Goal: Task Accomplishment & Management: Use online tool/utility

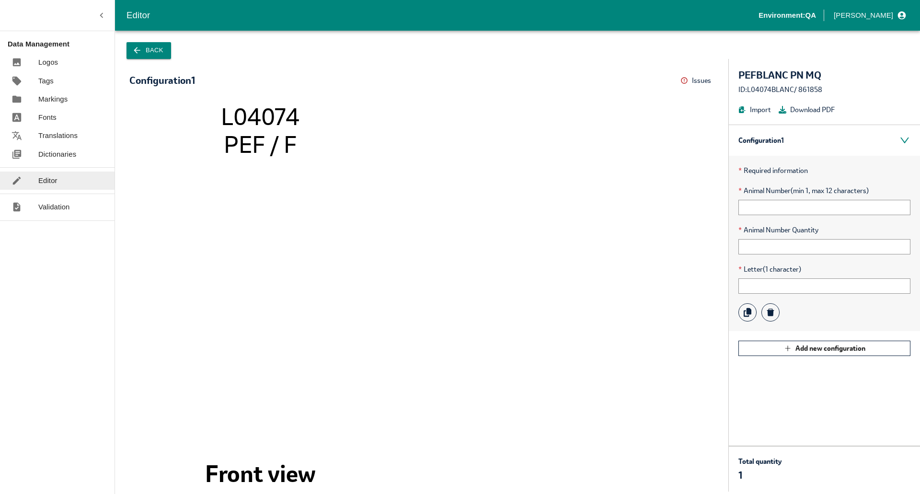
click at [148, 55] on button "Back" at bounding box center [149, 50] width 45 height 17
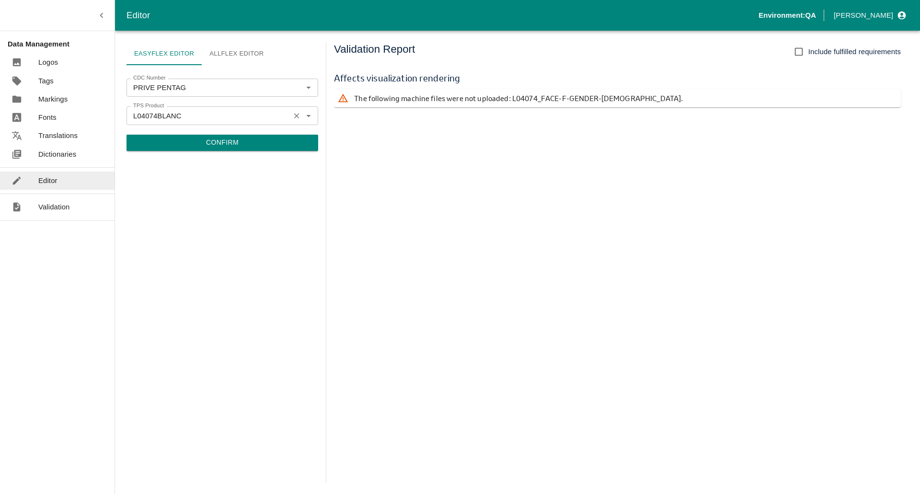
click at [310, 116] on icon "Open" at bounding box center [308, 116] width 4 height 2
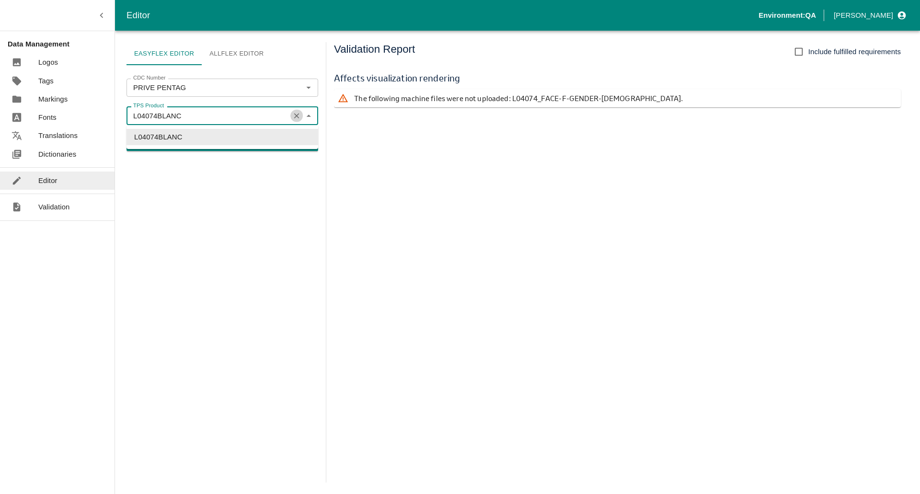
drag, startPoint x: 297, startPoint y: 112, endPoint x: 296, endPoint y: 117, distance: 5.4
click at [297, 112] on icon "Clear" at bounding box center [296, 115] width 9 height 9
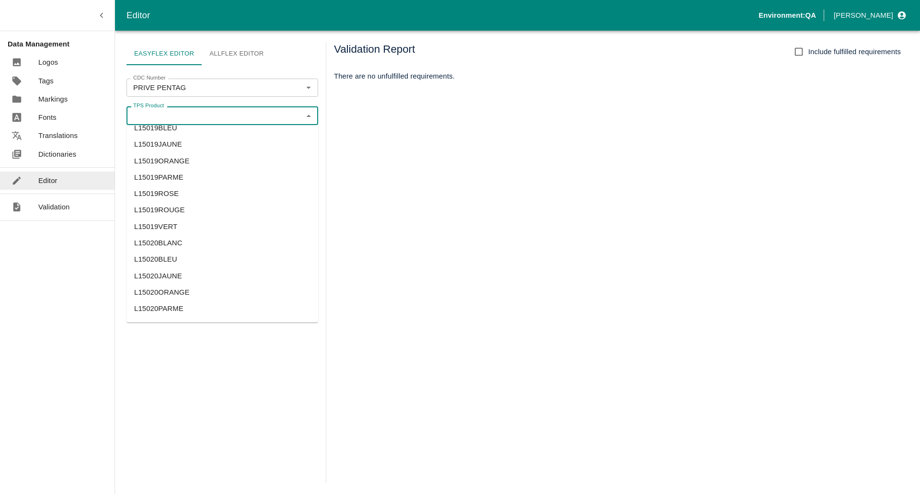
scroll to position [1454, 0]
click at [176, 226] on li "L15019ROUGE" at bounding box center [223, 228] width 192 height 16
type input "L15019ROUGE"
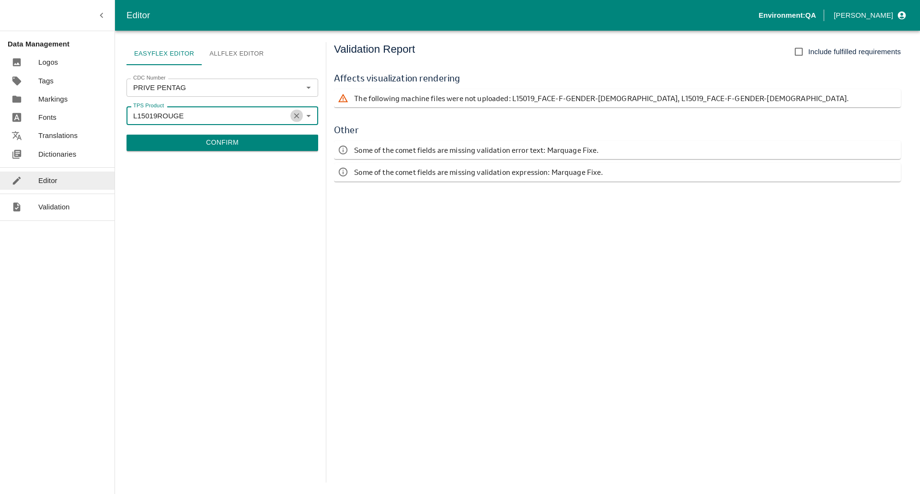
click at [298, 114] on icon "Clear" at bounding box center [296, 115] width 9 height 9
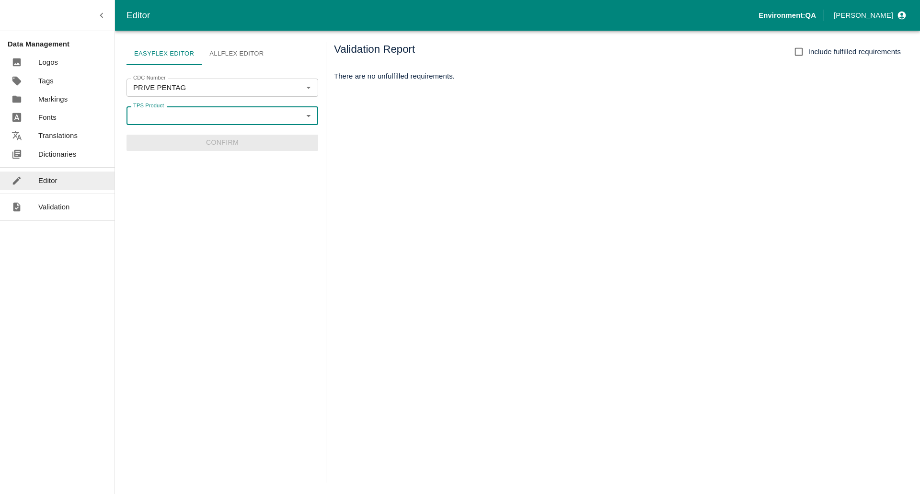
drag, startPoint x: 250, startPoint y: 50, endPoint x: 240, endPoint y: 58, distance: 13.3
click at [249, 50] on link "Allflex Editor" at bounding box center [237, 53] width 70 height 23
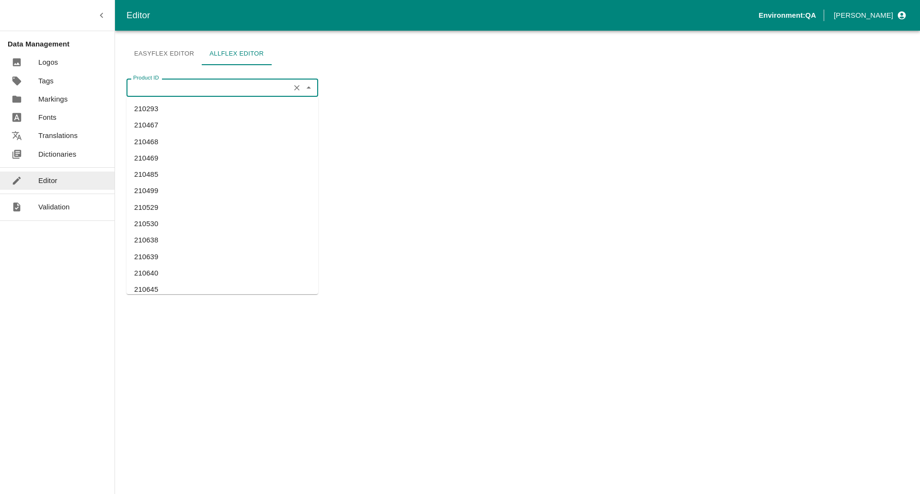
click at [207, 89] on input "Product ID" at bounding box center [208, 88] width 158 height 12
click at [174, 114] on li "210293" at bounding box center [223, 109] width 192 height 16
type input "210293"
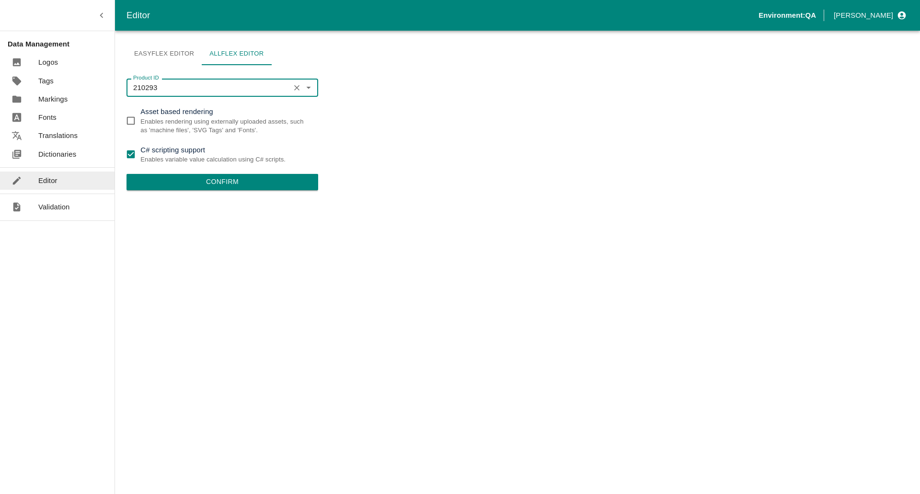
click at [132, 153] on input "C# scripting support Enables variable value calculation using C# scripts." at bounding box center [130, 154] width 19 height 19
checkbox input "false"
click at [151, 182] on button "Confirm" at bounding box center [223, 182] width 192 height 16
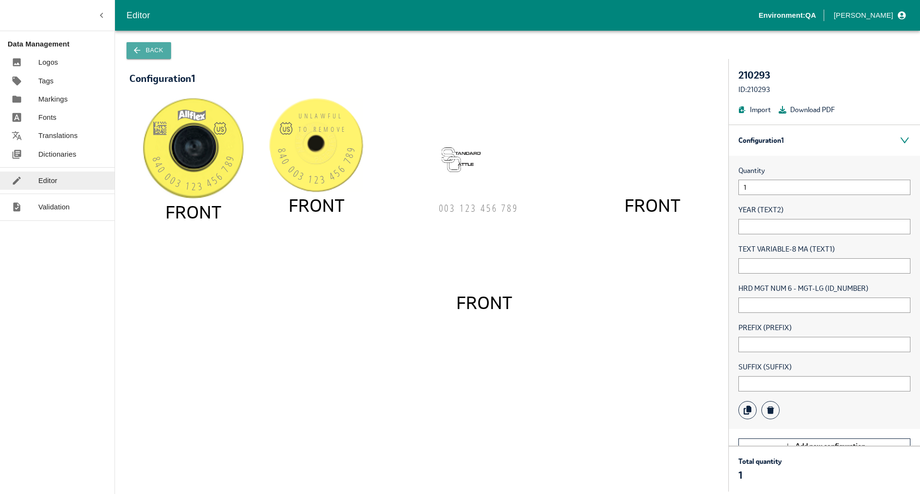
click at [155, 47] on button "Back" at bounding box center [149, 50] width 45 height 17
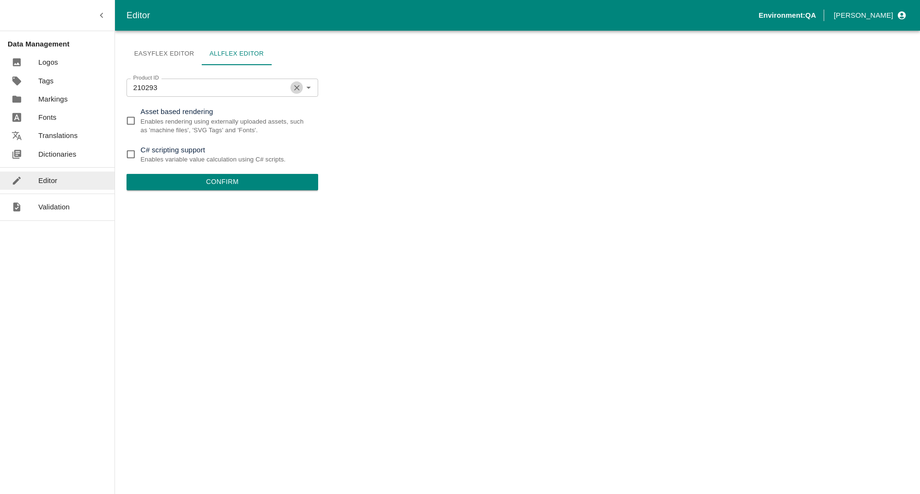
click at [298, 86] on icon "Clear" at bounding box center [296, 87] width 9 height 9
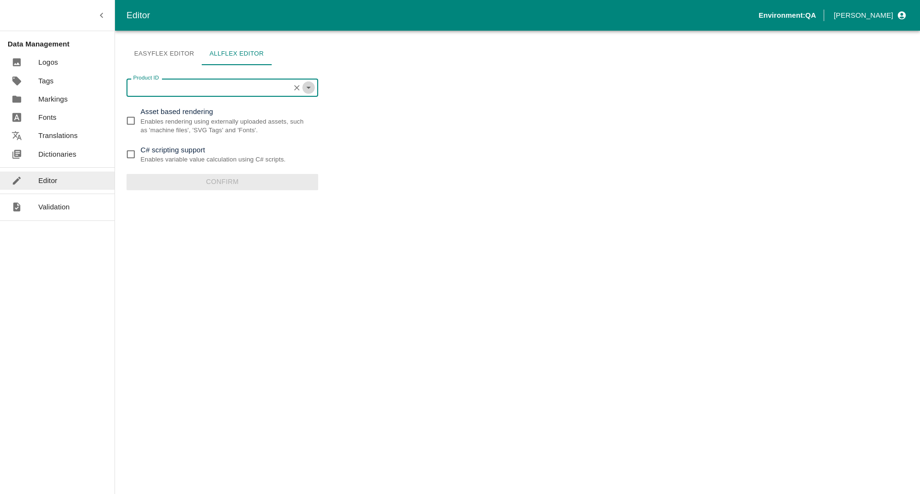
click at [307, 84] on icon "Open" at bounding box center [308, 87] width 11 height 11
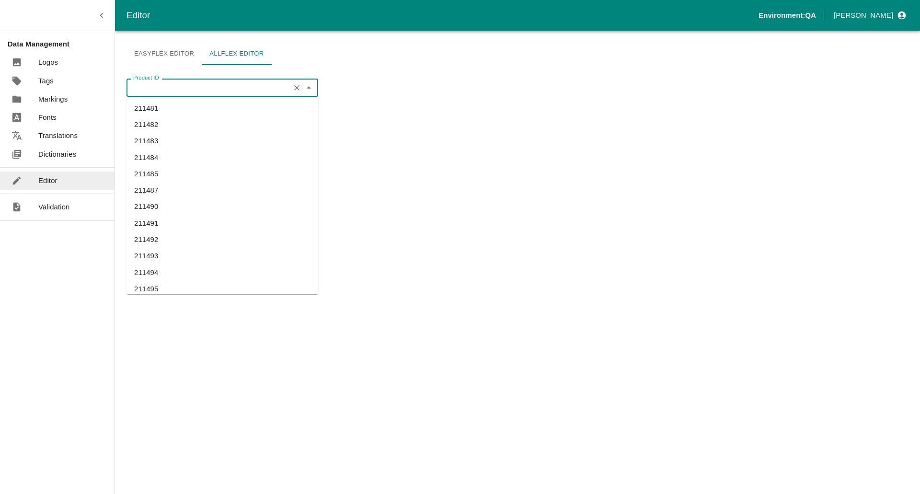
scroll to position [2652, 0]
click at [162, 249] on li "211503" at bounding box center [223, 251] width 192 height 16
type input "211503"
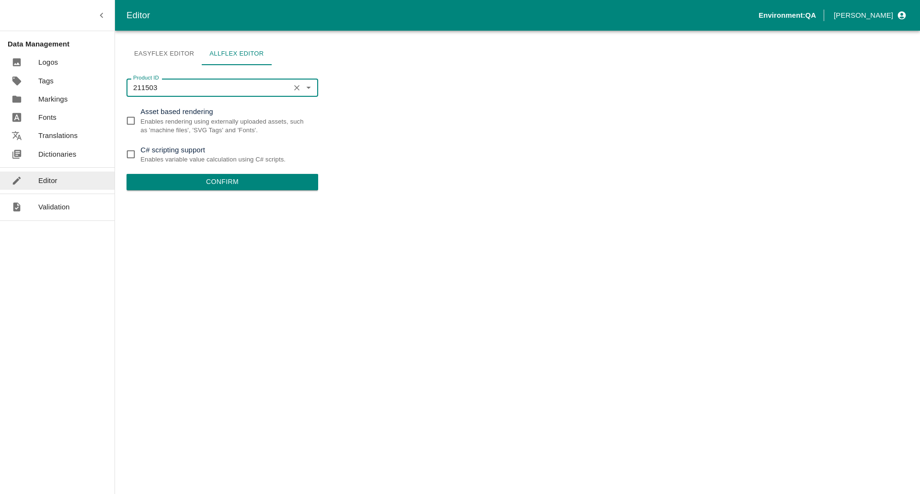
click at [195, 176] on button "Confirm" at bounding box center [223, 182] width 192 height 16
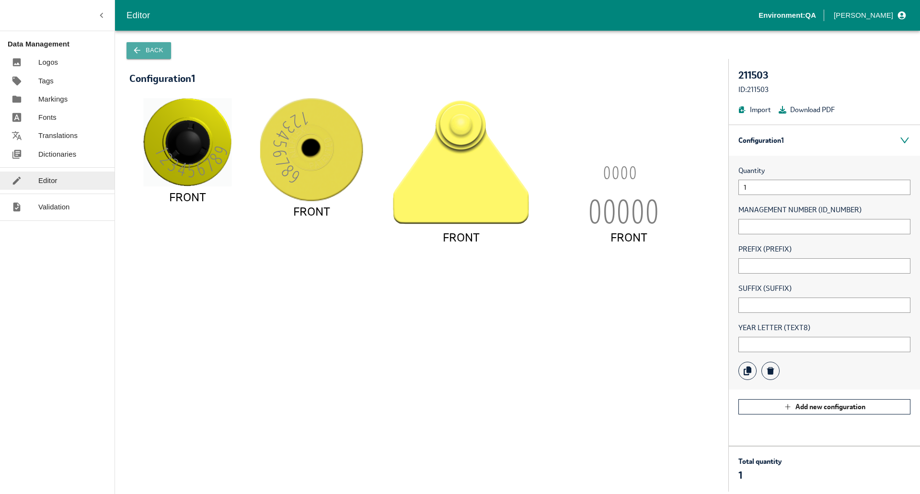
click at [155, 52] on button "Back" at bounding box center [149, 50] width 45 height 17
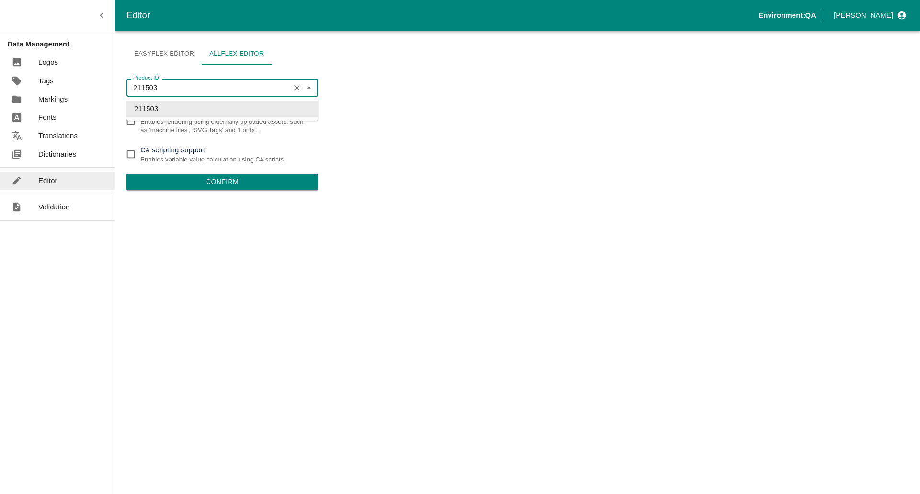
drag, startPoint x: 171, startPoint y: 88, endPoint x: 103, endPoint y: 90, distance: 68.6
click at [102, 89] on div "Editor Environment: QA [PERSON_NAME] Data Management Logos Tags Markings Fonts …" at bounding box center [460, 247] width 920 height 494
paste input "323672"
type input "323672"
click at [173, 109] on li "323672" at bounding box center [223, 109] width 192 height 16
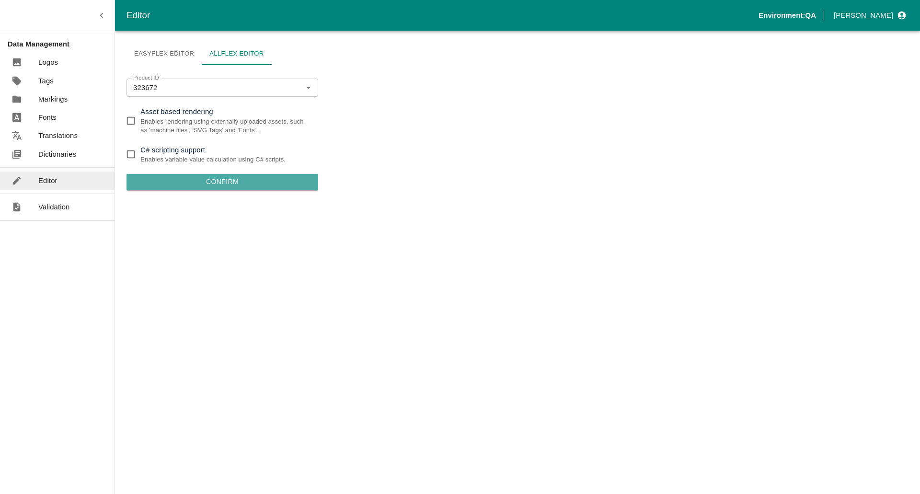
drag, startPoint x: 190, startPoint y: 182, endPoint x: 251, endPoint y: 184, distance: 60.5
click at [190, 181] on button "Confirm" at bounding box center [223, 182] width 192 height 16
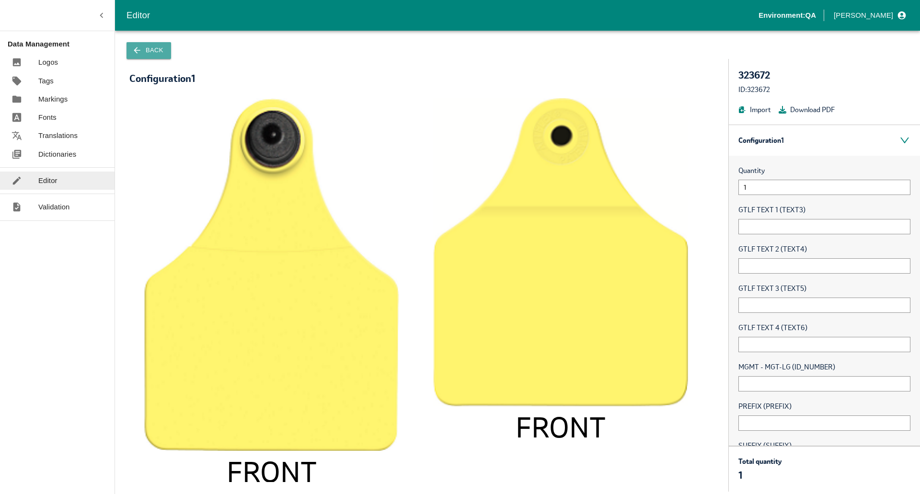
click at [145, 46] on button "Back" at bounding box center [149, 50] width 45 height 17
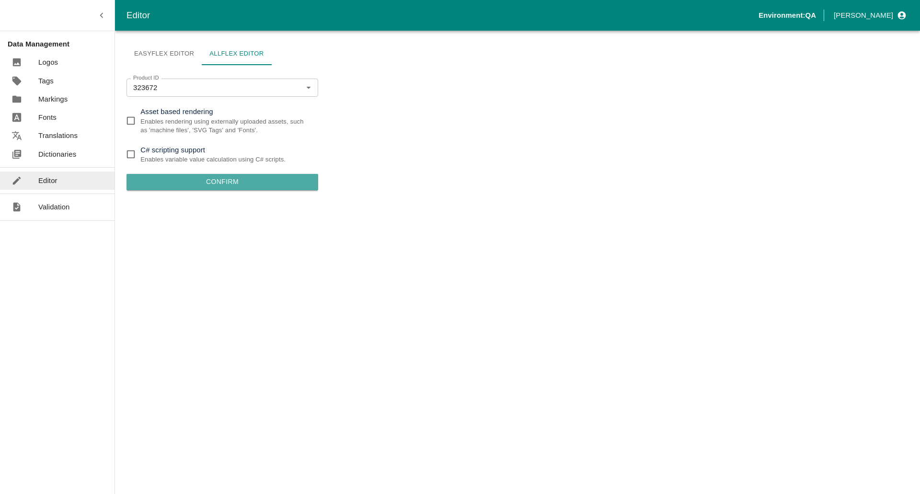
drag, startPoint x: 265, startPoint y: 182, endPoint x: 268, endPoint y: 187, distance: 5.4
click at [267, 184] on button "Confirm" at bounding box center [223, 182] width 192 height 16
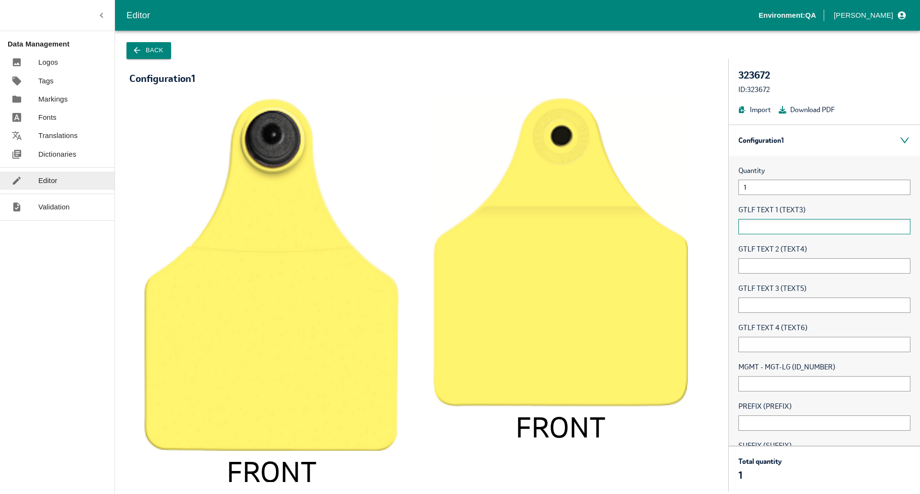
click at [800, 227] on input "text" at bounding box center [825, 226] width 172 height 15
type input "ABCDE"
click at [797, 268] on input "text" at bounding box center [825, 265] width 172 height 15
type input "ABCDE"
click at [777, 305] on input "text" at bounding box center [825, 305] width 172 height 15
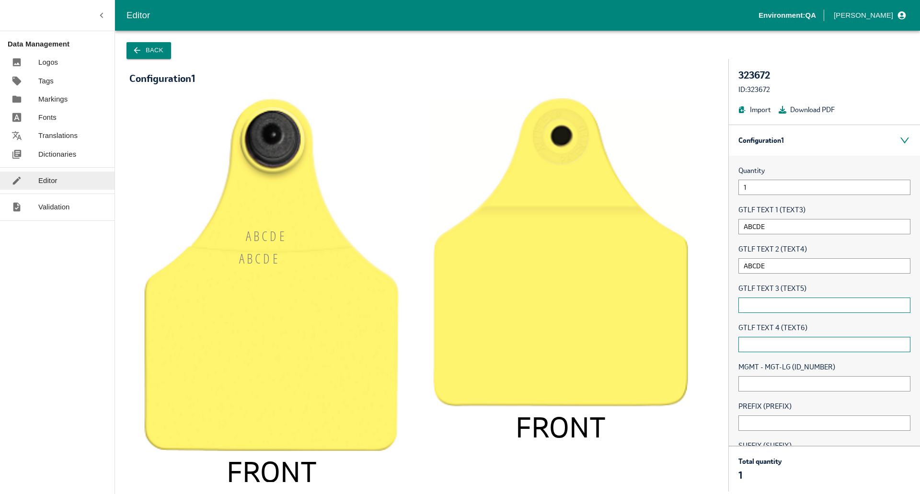
type input "9876543"
click at [769, 342] on input "text" at bounding box center [825, 344] width 172 height 15
type input "sfghdfgh"
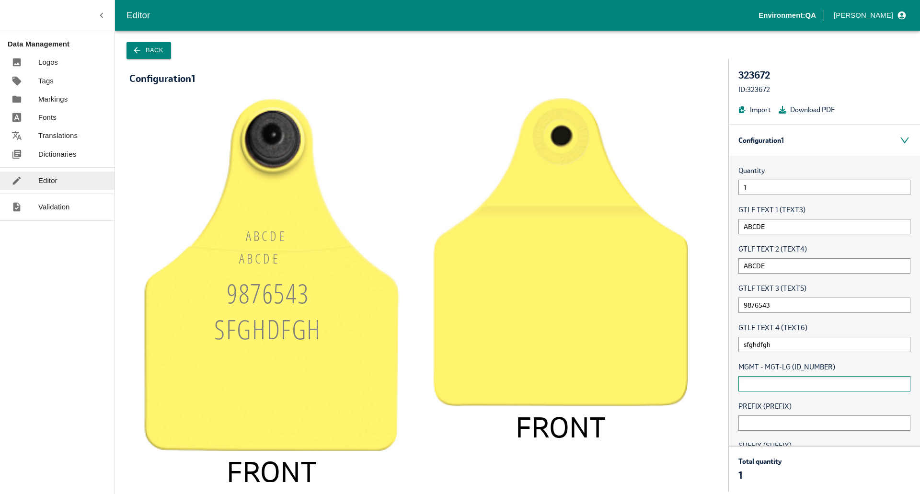
click at [778, 384] on input "text" at bounding box center [825, 383] width 172 height 15
type input "sfghdfgh"
